Goal: Find specific page/section: Find specific page/section

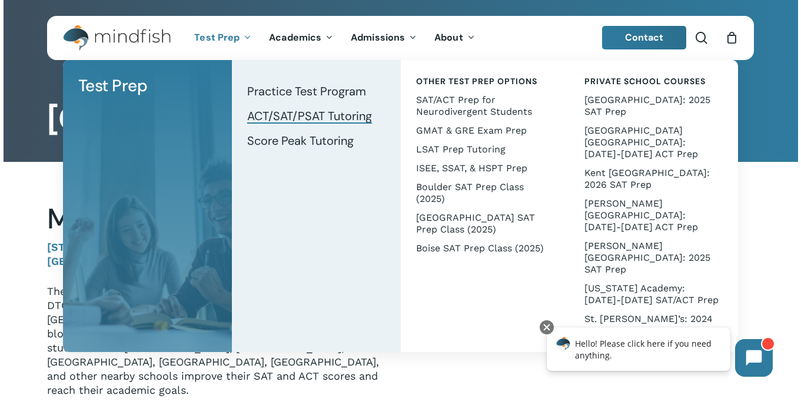
click at [346, 117] on span "ACT/SAT/PSAT Tutoring" at bounding box center [309, 115] width 125 height 15
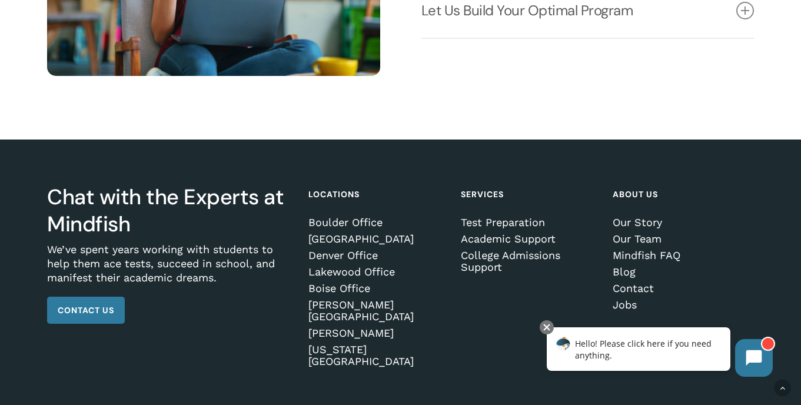
scroll to position [1647, 0]
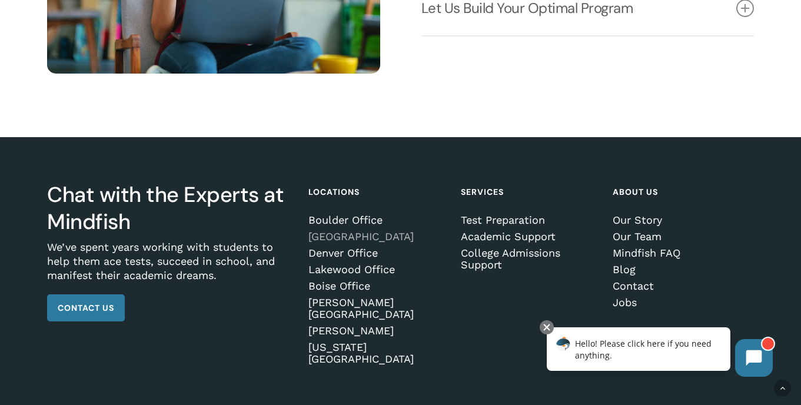
click at [336, 243] on link "[GEOGRAPHIC_DATA]" at bounding box center [378, 237] width 138 height 12
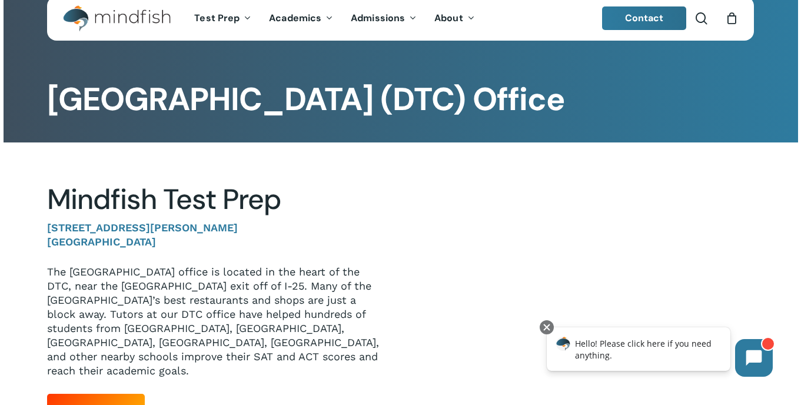
scroll to position [4, 0]
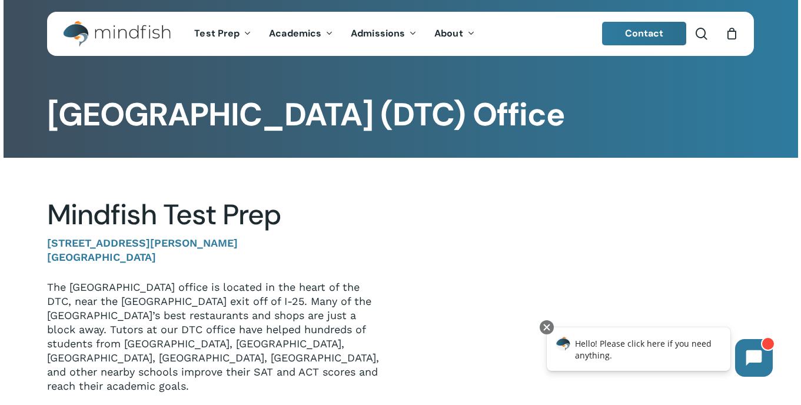
click at [736, 322] on html "Hello! Please click here if you need anything." at bounding box center [660, 353] width 250 height 71
